Goal: Obtain resource: Obtain resource

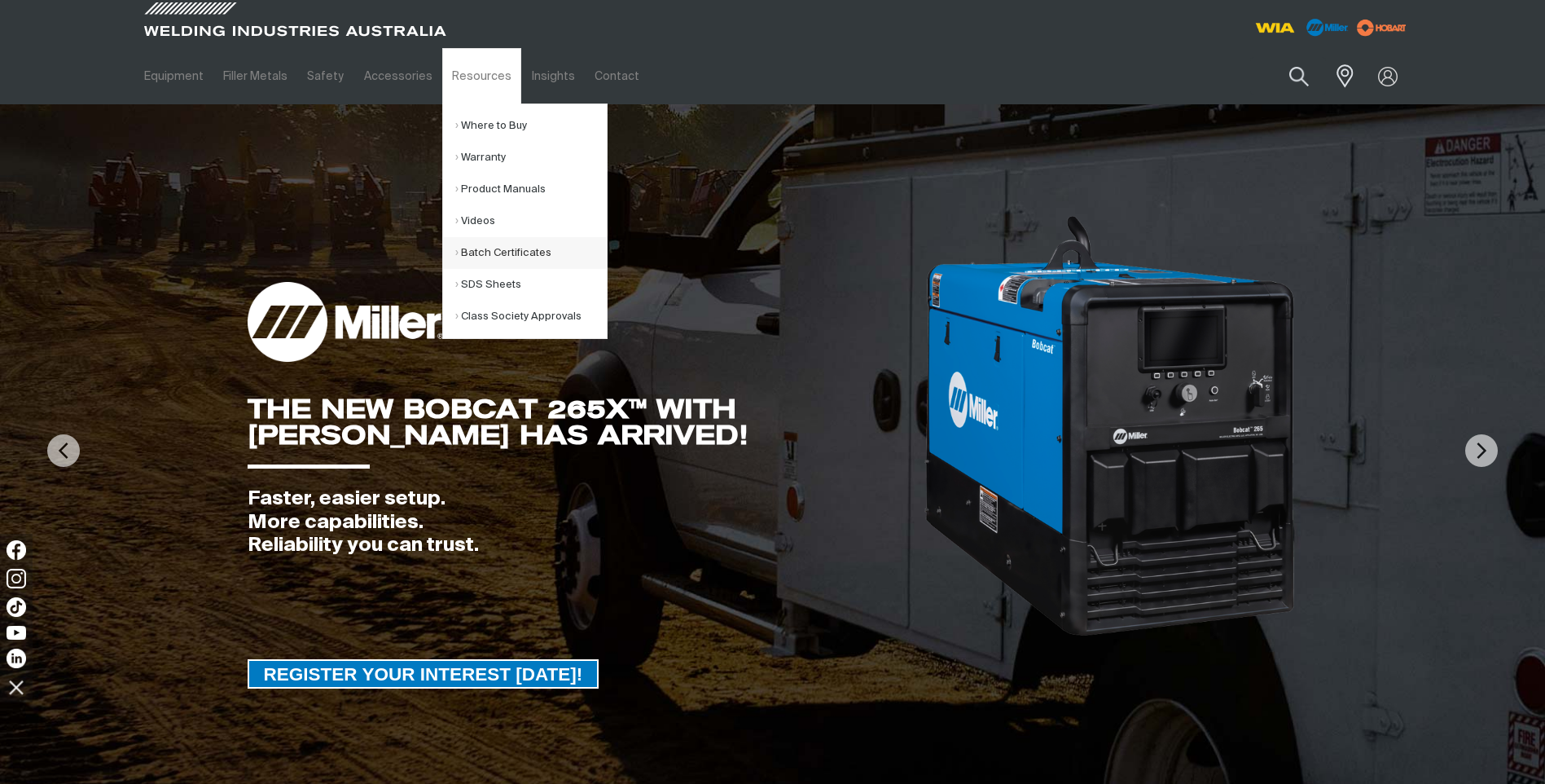
click at [502, 247] on link "Batch Certificates" at bounding box center [531, 252] width 151 height 31
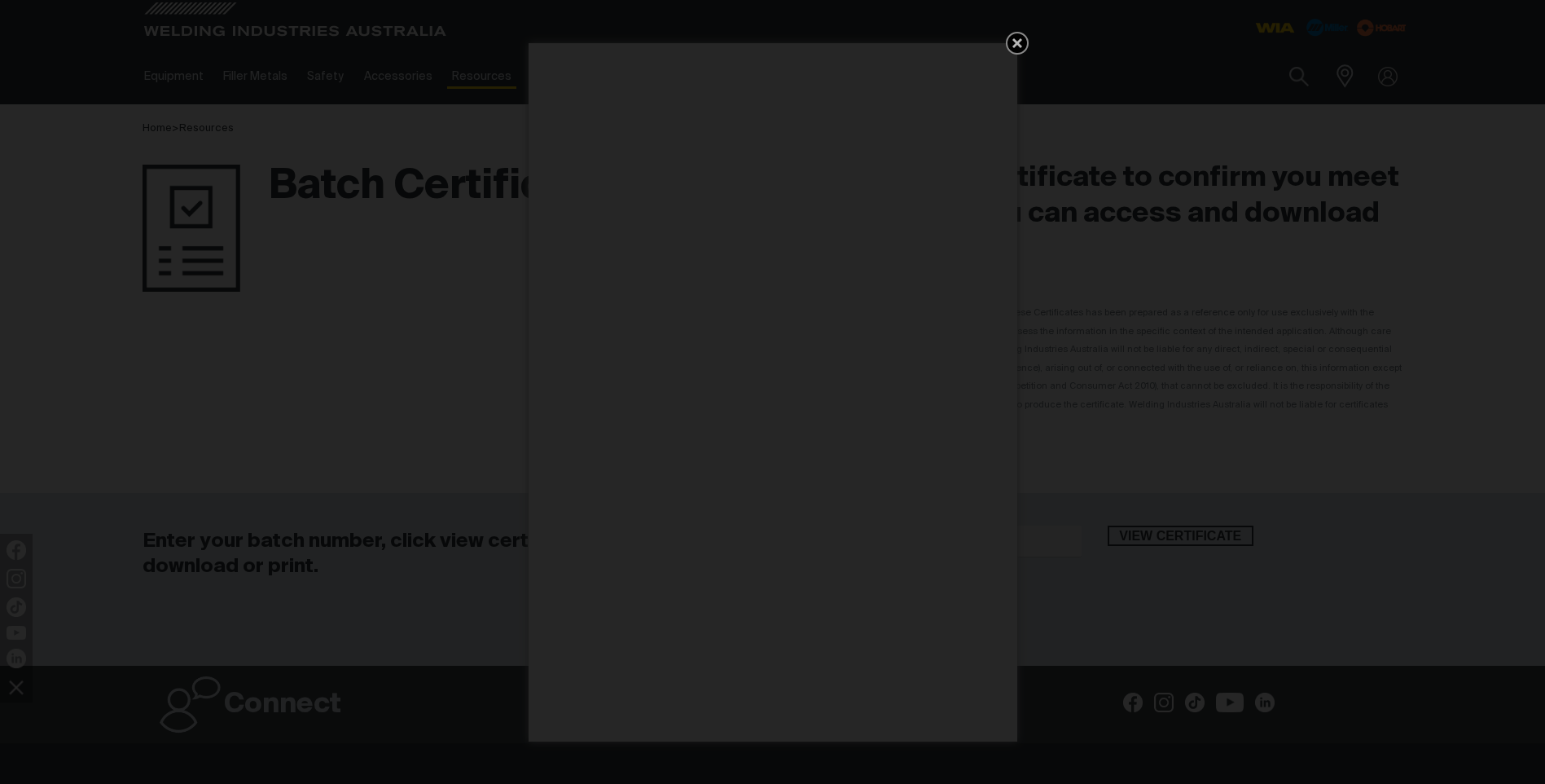
click at [1019, 40] on icon "Get 5 WIA Welding Guides Free!" at bounding box center [1018, 43] width 20 height 20
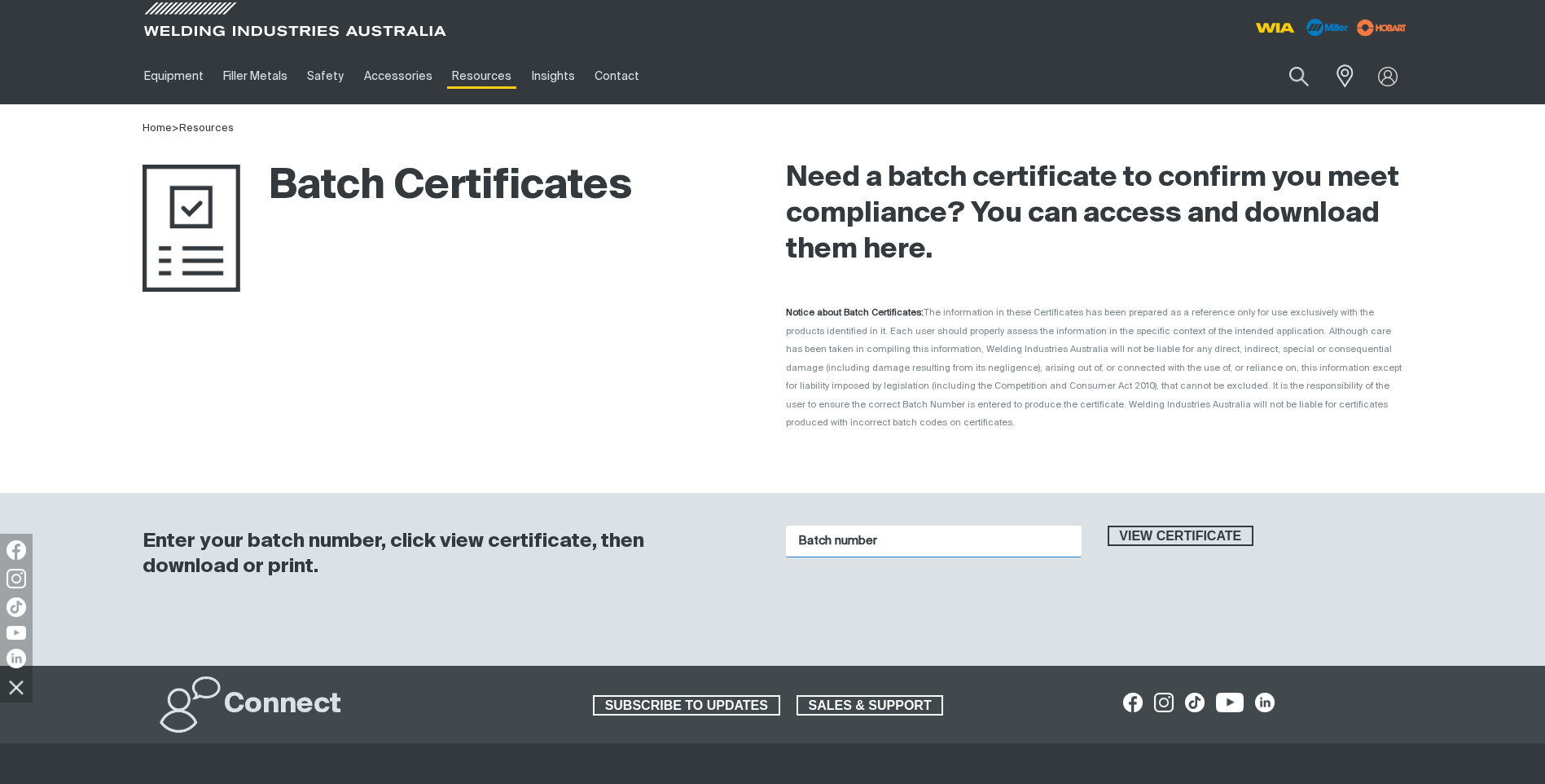
click at [825, 525] on input "Batch number" at bounding box center [934, 541] width 295 height 31
click at [875, 525] on input "Batch number" at bounding box center [934, 541] width 295 height 31
type input "j03331"
click at [1175, 525] on span "View certificate" at bounding box center [1182, 536] width 143 height 21
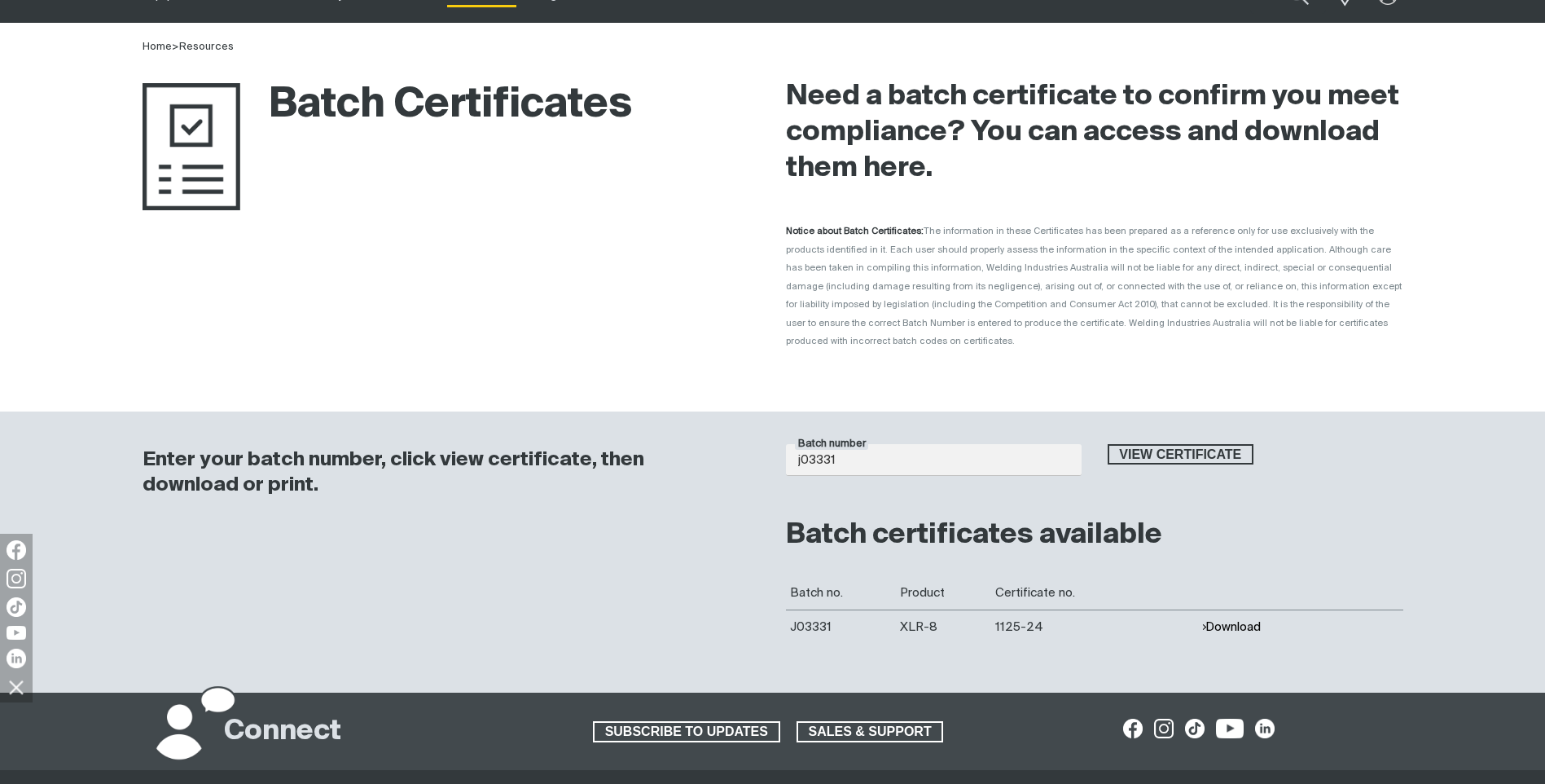
scroll to position [163, 0]
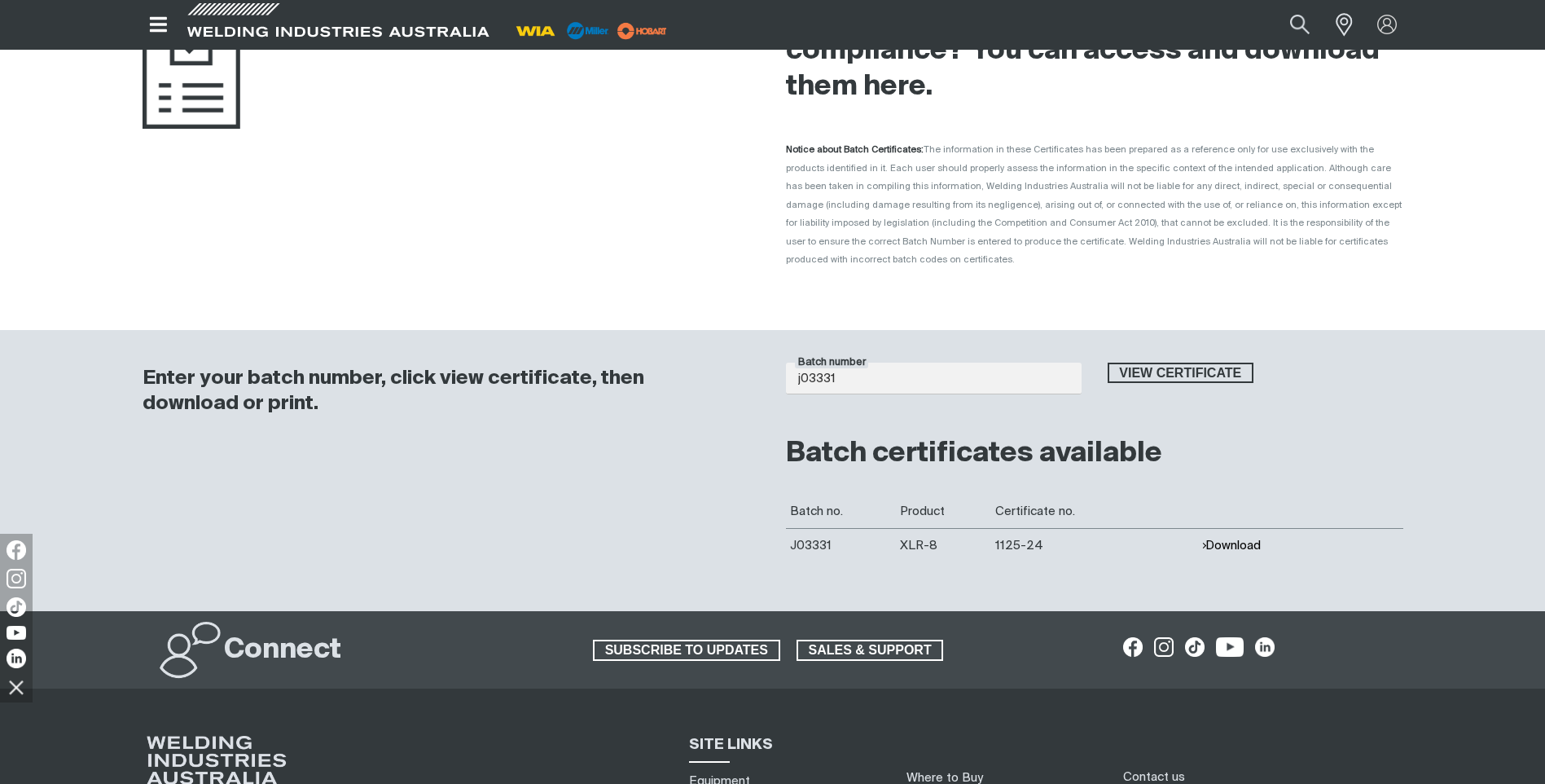
click at [1240, 539] on button "Download" at bounding box center [1231, 545] width 59 height 13
